Goal: Task Accomplishment & Management: Manage account settings

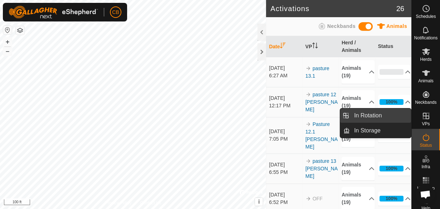
click at [391, 119] on link "In Rotation" at bounding box center [380, 116] width 61 height 14
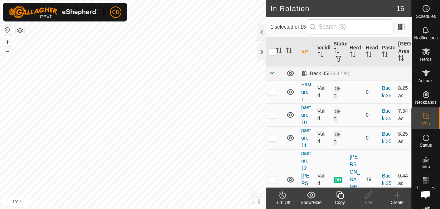
click at [398, 194] on icon at bounding box center [397, 195] width 9 height 9
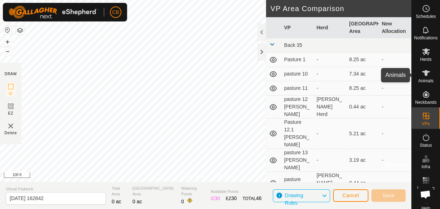
click at [423, 76] on icon at bounding box center [426, 73] width 9 height 9
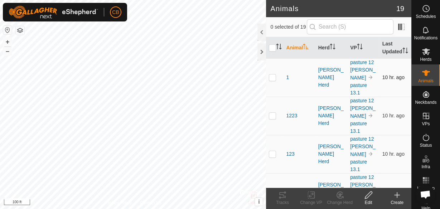
click at [271, 80] on p-checkbox at bounding box center [272, 77] width 7 height 6
checkbox input "true"
click at [283, 194] on icon at bounding box center [282, 195] width 9 height 9
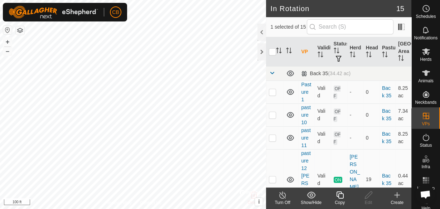
click at [198, 0] on html "CB Schedules Notifications Herds Animals Neckbands VPs Status Infra Heatmap Hel…" at bounding box center [220, 104] width 440 height 209
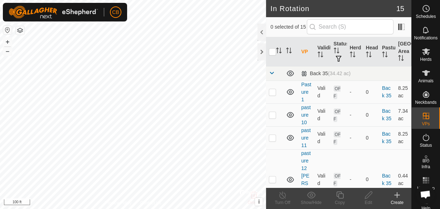
checkbox input "true"
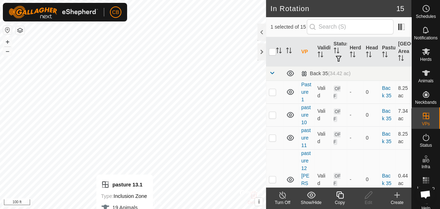
click at [125, 209] on html "CB Schedules Notifications Herds Animals Neckbands VPs Status Infra Heatmap Hel…" at bounding box center [220, 104] width 440 height 209
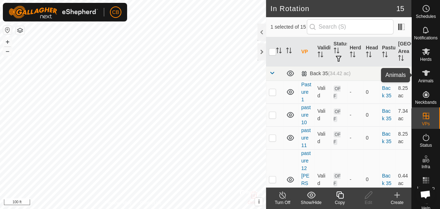
click at [424, 74] on icon at bounding box center [426, 73] width 8 height 6
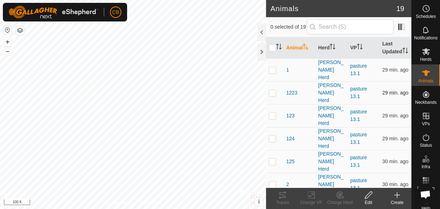
click at [271, 90] on p-checkbox at bounding box center [272, 93] width 7 height 6
checkbox input "true"
click at [370, 196] on icon at bounding box center [368, 195] width 9 height 9
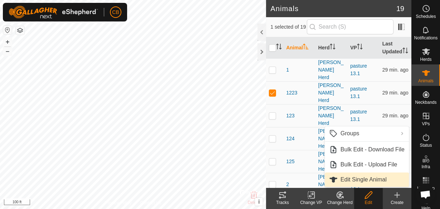
click at [360, 178] on link "Edit Single Animal" at bounding box center [367, 180] width 84 height 14
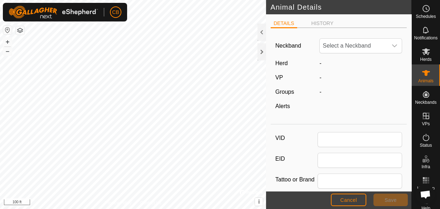
type input "1223"
type input "0"
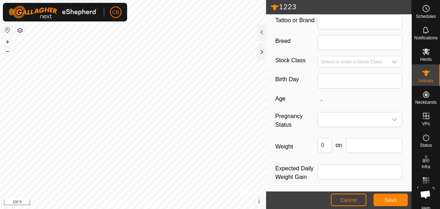
scroll to position [161, 0]
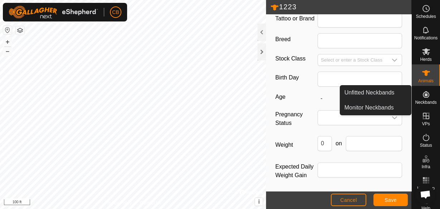
click at [424, 102] on span "Neckbands" at bounding box center [425, 102] width 21 height 4
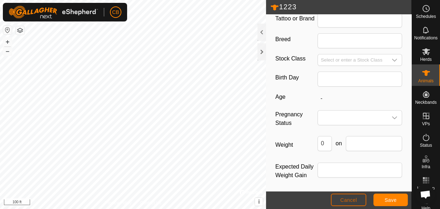
click at [347, 199] on span "Cancel" at bounding box center [348, 200] width 17 height 6
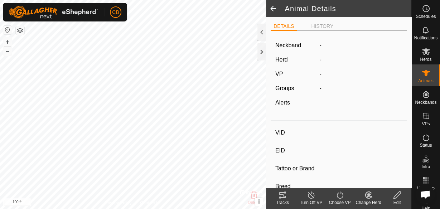
type input "1223"
type input "-"
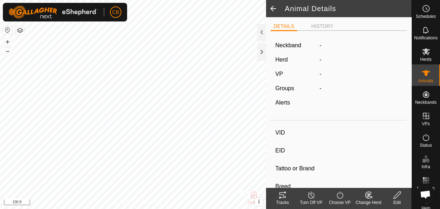
type input "0 kg"
type input "-"
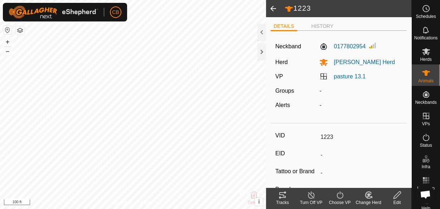
click at [309, 194] on line at bounding box center [311, 196] width 6 height 6
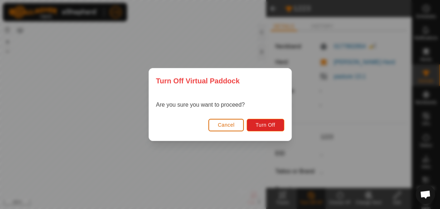
click at [232, 121] on button "Cancel" at bounding box center [225, 125] width 35 height 13
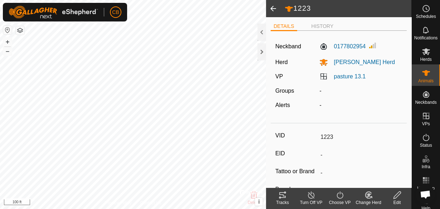
click at [310, 197] on icon at bounding box center [311, 195] width 9 height 9
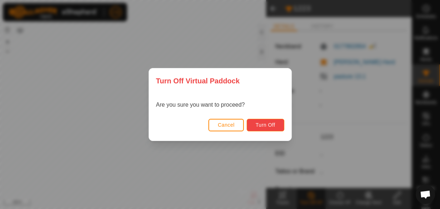
click at [263, 124] on span "Turn Off" at bounding box center [266, 125] width 20 height 6
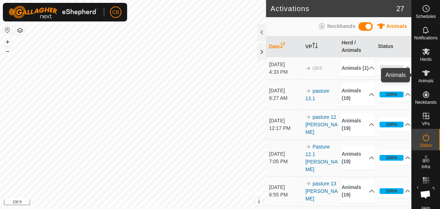
click at [424, 76] on icon at bounding box center [426, 73] width 9 height 9
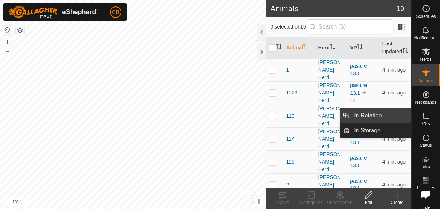
click at [375, 117] on link "In Rotation" at bounding box center [380, 116] width 61 height 14
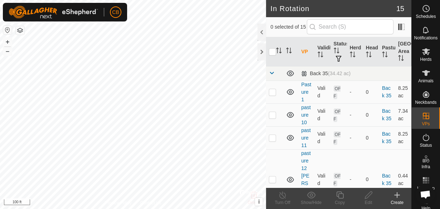
click at [396, 197] on icon at bounding box center [397, 195] width 9 height 9
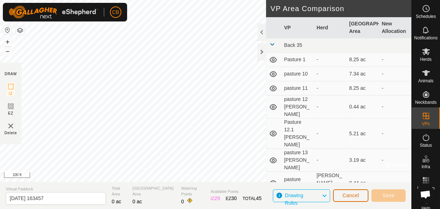
click at [355, 200] on button "Cancel" at bounding box center [350, 195] width 35 height 13
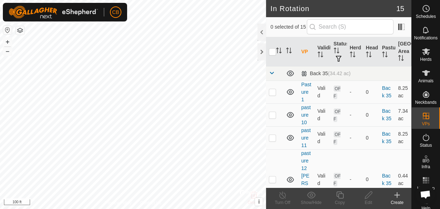
click at [395, 197] on icon at bounding box center [397, 195] width 9 height 9
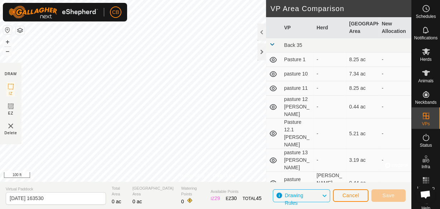
click at [12, 129] on img at bounding box center [10, 126] width 9 height 9
click at [11, 126] on img at bounding box center [10, 126] width 9 height 9
click at [348, 194] on span "Cancel" at bounding box center [350, 196] width 17 height 6
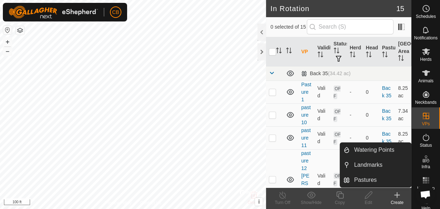
click at [398, 197] on icon at bounding box center [397, 195] width 9 height 9
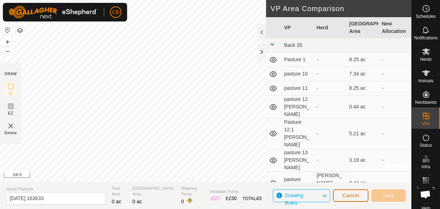
click at [346, 193] on span "Cancel" at bounding box center [350, 196] width 17 height 6
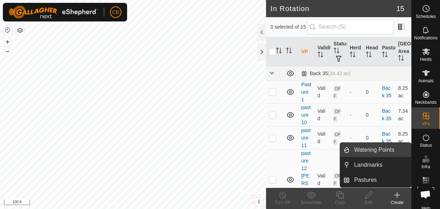
click at [381, 145] on link "Watering Points" at bounding box center [380, 150] width 61 height 14
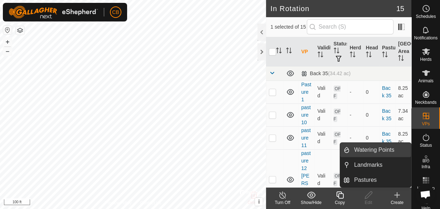
click at [381, 155] on link "Watering Points" at bounding box center [380, 150] width 61 height 14
click at [423, 164] on es-infrastructure-svg-icon at bounding box center [426, 158] width 13 height 11
click at [384, 151] on link "Watering Points" at bounding box center [380, 150] width 61 height 14
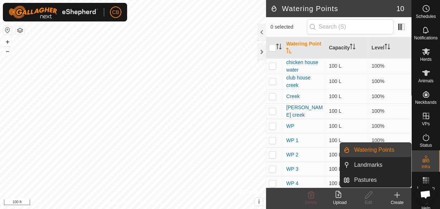
click at [384, 151] on link "Watering Points" at bounding box center [380, 150] width 61 height 14
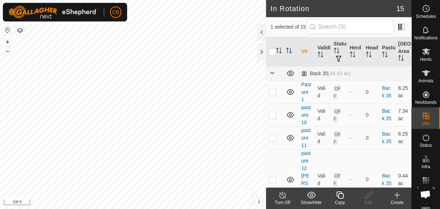
checkbox input "false"
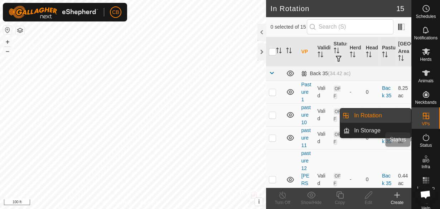
click at [428, 129] on div "Status" at bounding box center [426, 139] width 28 height 21
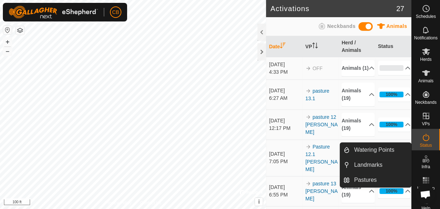
click at [425, 161] on icon at bounding box center [426, 159] width 9 height 9
click at [382, 151] on link "Watering Points" at bounding box center [380, 150] width 61 height 14
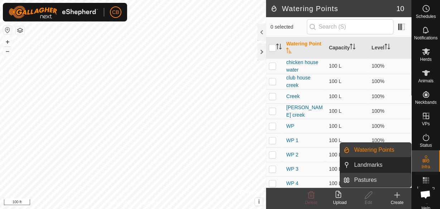
click at [371, 179] on link "Pastures" at bounding box center [380, 180] width 61 height 14
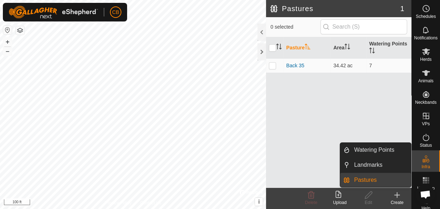
click at [371, 179] on link "Pastures" at bounding box center [380, 180] width 61 height 14
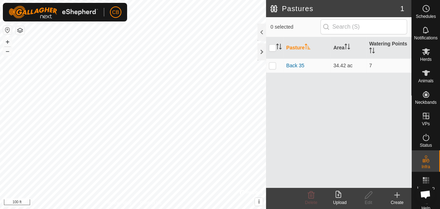
click at [398, 197] on icon at bounding box center [397, 195] width 9 height 9
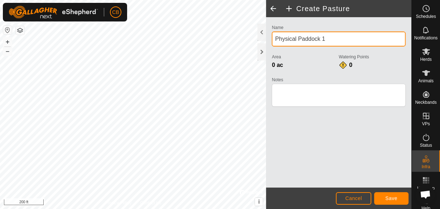
click at [333, 38] on input "Physical Paddock 1" at bounding box center [339, 39] width 134 height 15
type input "P"
type input "front hay field"
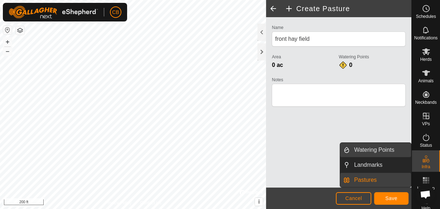
click at [396, 152] on link "Watering Points" at bounding box center [380, 150] width 61 height 14
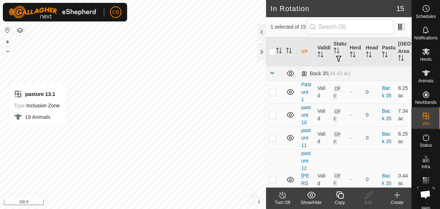
checkbox input "false"
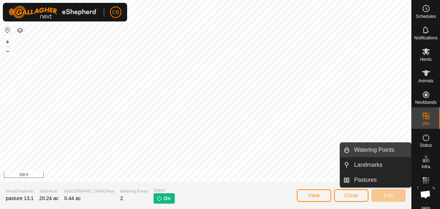
click at [396, 153] on link "Watering Points" at bounding box center [380, 150] width 61 height 14
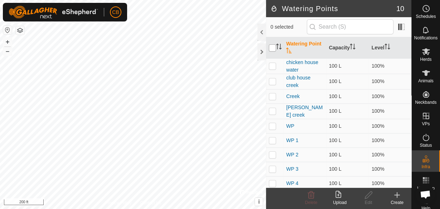
click at [272, 49] on input "checkbox" at bounding box center [272, 47] width 7 height 7
checkbox input "true"
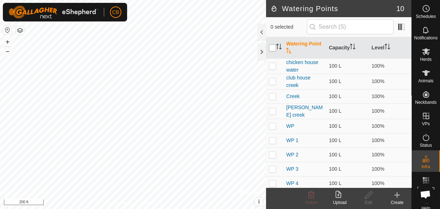
checkbox input "true"
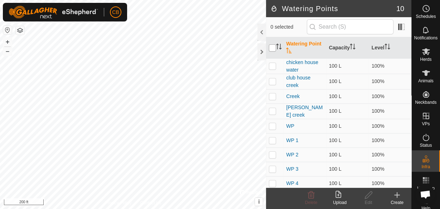
checkbox input "true"
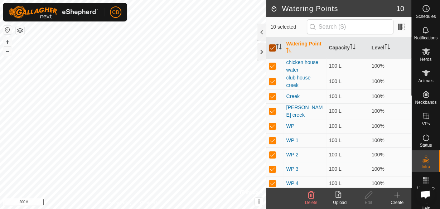
click at [272, 47] on input "checkbox" at bounding box center [272, 47] width 7 height 7
checkbox input "false"
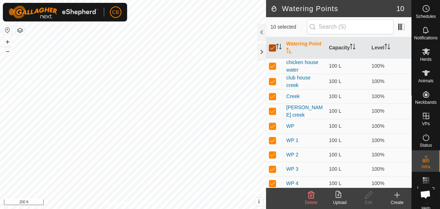
checkbox input "false"
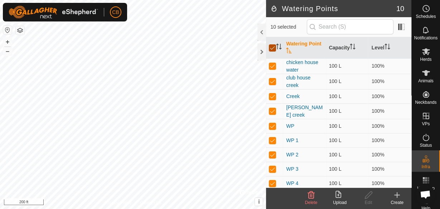
checkbox input "false"
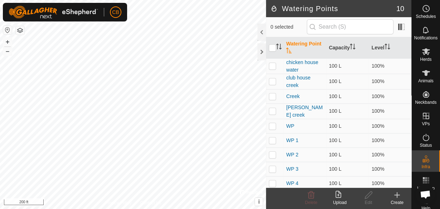
click at [396, 198] on icon at bounding box center [397, 195] width 9 height 9
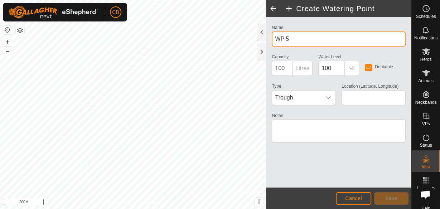
click at [294, 40] on input "WP 5" at bounding box center [339, 39] width 134 height 15
type input "W"
type input "hay field water point 1"
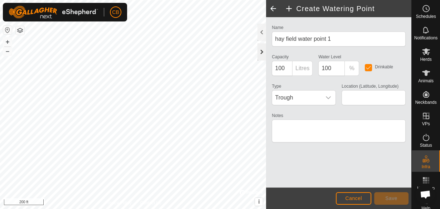
type input "40.117996, -84.700469"
click at [359, 198] on span "Cancel" at bounding box center [353, 199] width 17 height 6
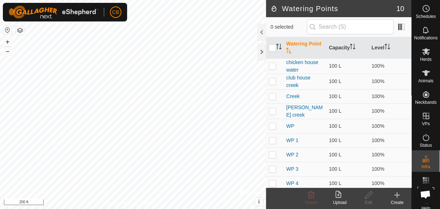
click at [399, 197] on icon at bounding box center [397, 195] width 9 height 9
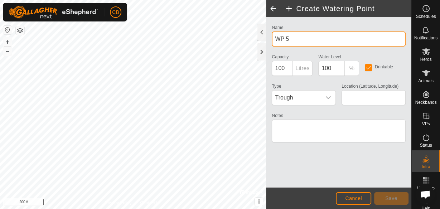
click at [295, 40] on input "WP 5" at bounding box center [339, 39] width 134 height 15
type input "W"
type input "Hay field water 1"
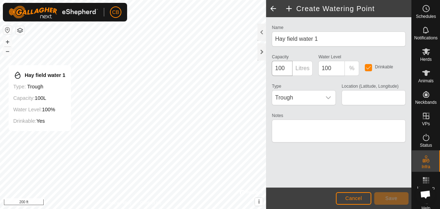
type input "40.117946, -84.699976"
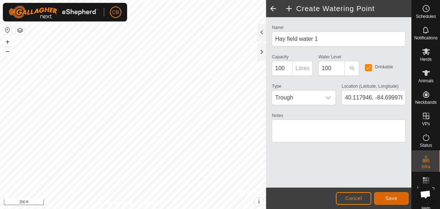
click at [394, 196] on span "Save" at bounding box center [391, 199] width 12 height 6
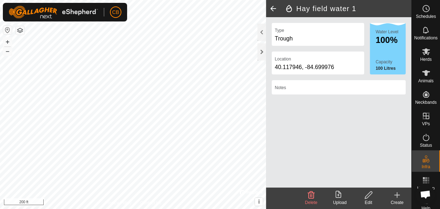
click at [397, 199] on div "Create" at bounding box center [397, 202] width 29 height 6
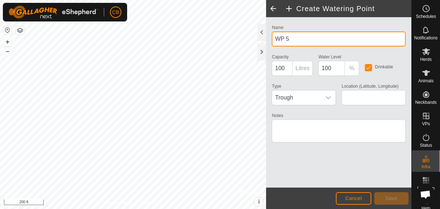
click at [295, 38] on input "WP 5" at bounding box center [339, 39] width 134 height 15
type input "W"
type input "Hay field water 2"
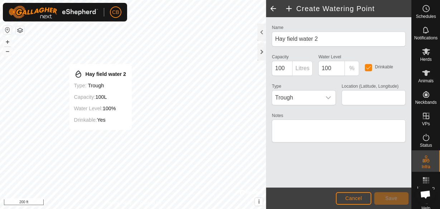
type input "40.117962, -84.698886"
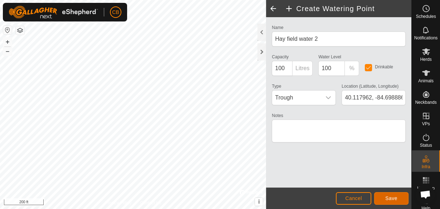
click at [395, 196] on span "Save" at bounding box center [391, 199] width 12 height 6
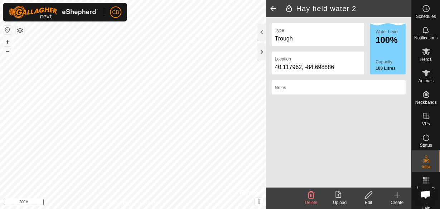
click at [396, 201] on div "Create" at bounding box center [397, 202] width 29 height 6
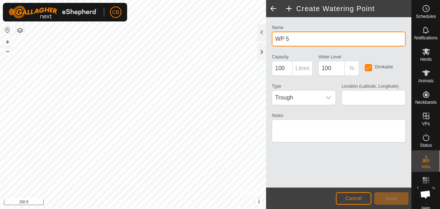
click at [314, 42] on input "WP 5" at bounding box center [339, 39] width 134 height 15
type input "W"
type input "Hay field water 3"
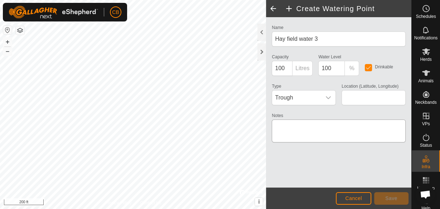
type input "40.117956, -84.698237"
click at [393, 198] on span "Save" at bounding box center [391, 199] width 12 height 6
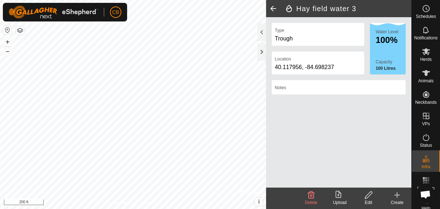
click at [399, 194] on icon at bounding box center [397, 195] width 9 height 9
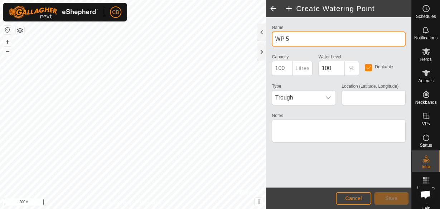
click at [306, 39] on input "WP 5" at bounding box center [339, 39] width 134 height 15
type input "W"
type input "Hay field water 4"
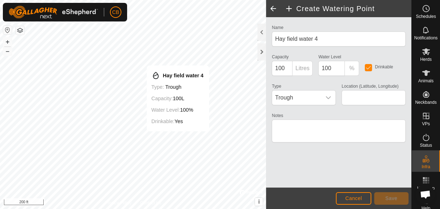
type input "40.117943, -84.697497"
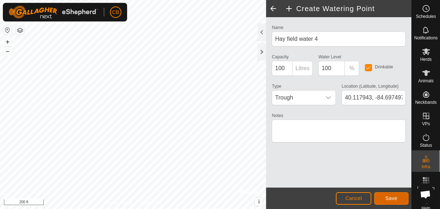
click at [391, 197] on span "Save" at bounding box center [391, 199] width 12 height 6
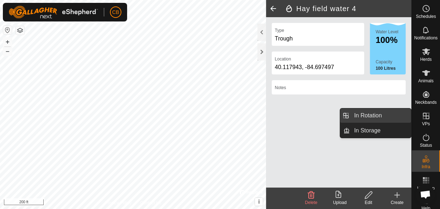
click at [378, 118] on link "In Rotation" at bounding box center [380, 116] width 61 height 14
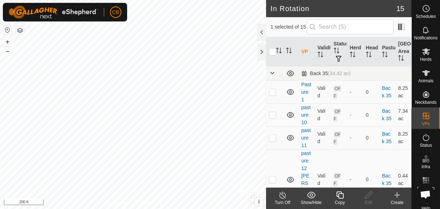
click at [398, 197] on icon at bounding box center [397, 195] width 9 height 9
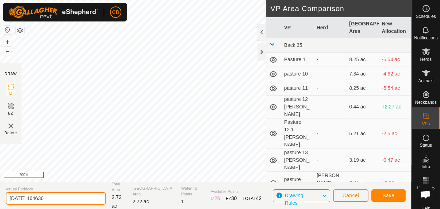
click at [70, 199] on input "2025-09-07 164630" at bounding box center [56, 198] width 100 height 13
type input "2"
type input "Pasture 14 hay field"
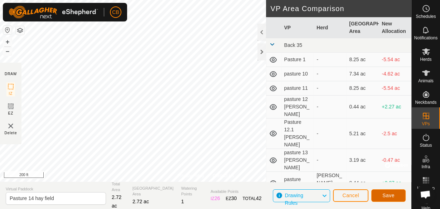
click at [389, 194] on span "Save" at bounding box center [389, 196] width 12 height 6
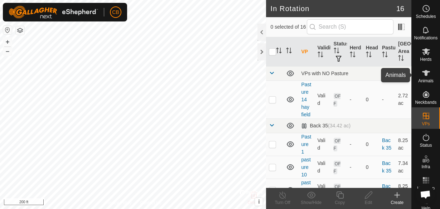
click at [425, 75] on icon at bounding box center [426, 73] width 9 height 9
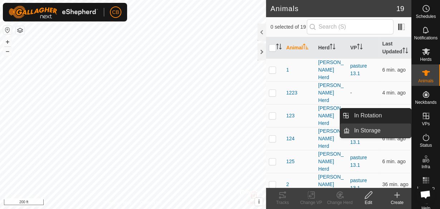
click at [394, 131] on link "In Storage" at bounding box center [380, 131] width 61 height 14
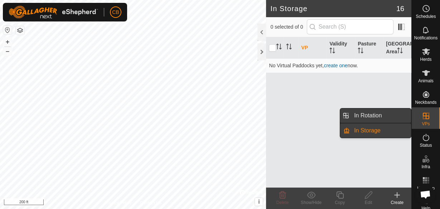
click at [384, 119] on link "In Rotation" at bounding box center [380, 116] width 61 height 14
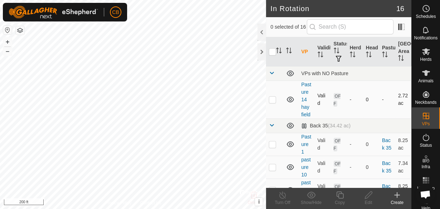
click at [273, 100] on p-checkbox at bounding box center [272, 100] width 7 height 6
checkbox input "true"
click at [368, 197] on icon at bounding box center [368, 195] width 7 height 7
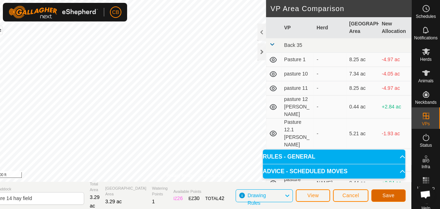
click at [383, 195] on span "Save" at bounding box center [389, 196] width 12 height 6
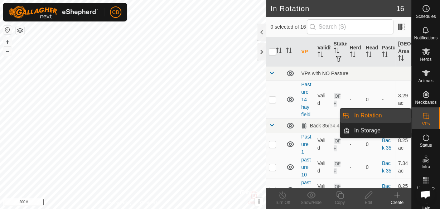
click at [389, 116] on link "In Rotation" at bounding box center [380, 116] width 61 height 14
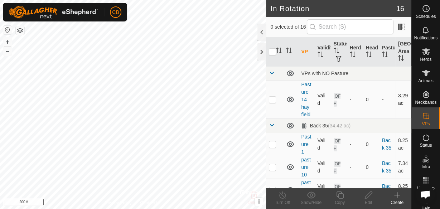
click at [272, 100] on p-checkbox at bounding box center [272, 100] width 7 height 6
checkbox input "false"
click at [209, 0] on html "CB Schedules Notifications Herds Animals Neckbands VPs Status Infra Heatmap Hel…" at bounding box center [220, 104] width 440 height 209
click at [203, 209] on html "CB Schedules Notifications Herds Animals Neckbands VPs Status Infra Heatmap Hel…" at bounding box center [220, 104] width 440 height 209
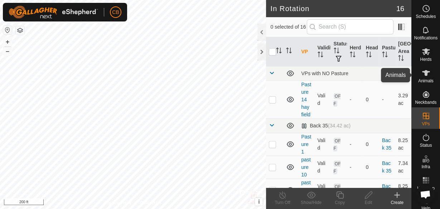
click at [423, 77] on icon at bounding box center [426, 73] width 9 height 9
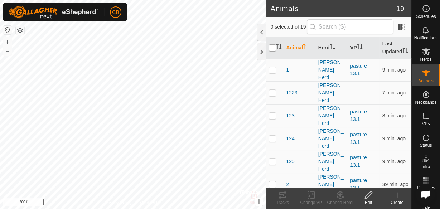
click at [274, 50] on input "checkbox" at bounding box center [272, 47] width 7 height 7
checkbox input "true"
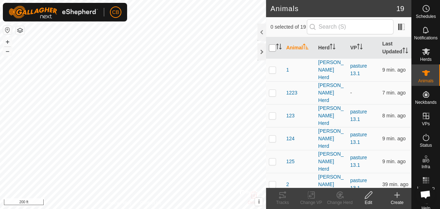
checkbox input "true"
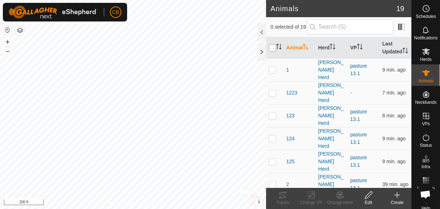
checkbox input "true"
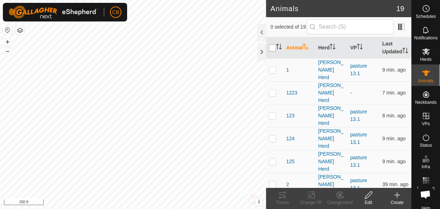
checkbox input "true"
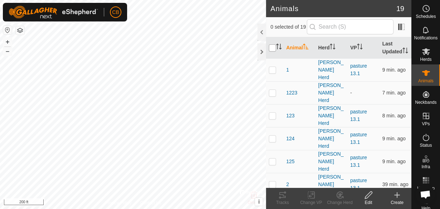
checkbox input "true"
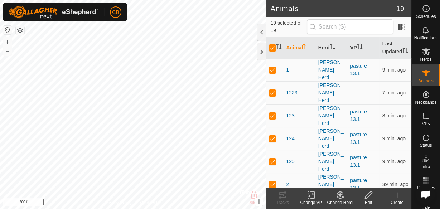
click at [307, 196] on icon at bounding box center [311, 195] width 9 height 9
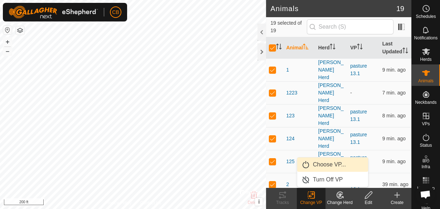
click at [323, 160] on link "Choose VP..." at bounding box center [332, 165] width 71 height 14
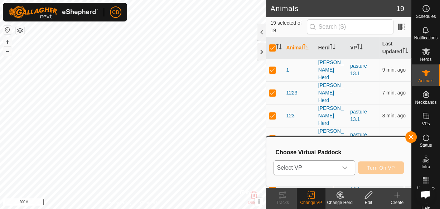
click at [346, 167] on icon "dropdown trigger" at bounding box center [345, 168] width 6 height 6
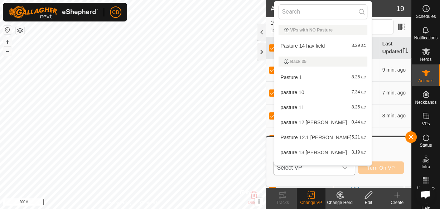
click at [304, 47] on li "Pasture 14 hay field 3.29 ac" at bounding box center [322, 46] width 97 height 14
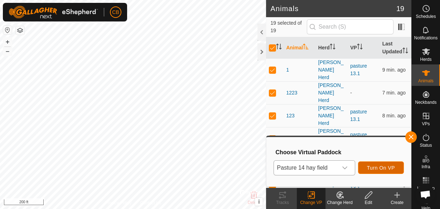
click at [380, 164] on button "Turn On VP" at bounding box center [381, 168] width 46 height 13
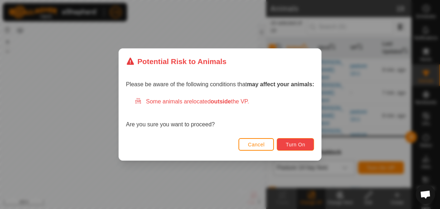
click at [300, 147] on span "Turn On" at bounding box center [295, 145] width 19 height 6
